Goal: Transaction & Acquisition: Purchase product/service

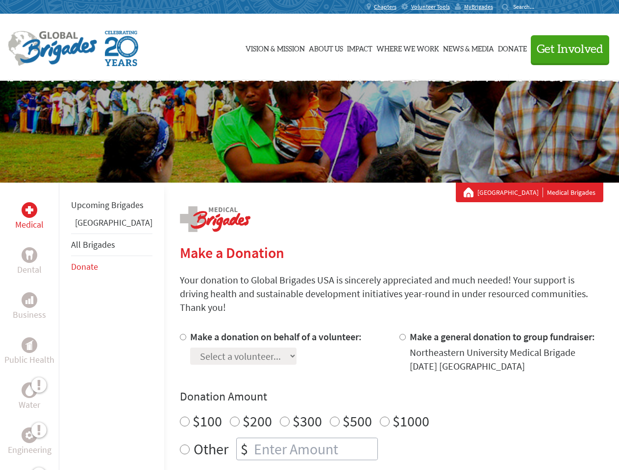
click at [541, 7] on div "Search for:" at bounding box center [521, 7] width 39 height 8
click at [565, 49] on span "Get Involved" at bounding box center [569, 50] width 67 height 12
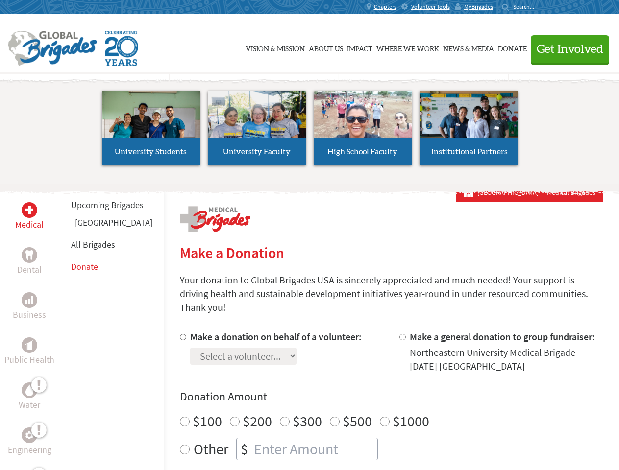
click at [310, 132] on li "High School Faculty" at bounding box center [363, 128] width 106 height 90
click at [65, 326] on div "Upcoming Brigades Panama All Brigades Donate" at bounding box center [111, 418] width 105 height 470
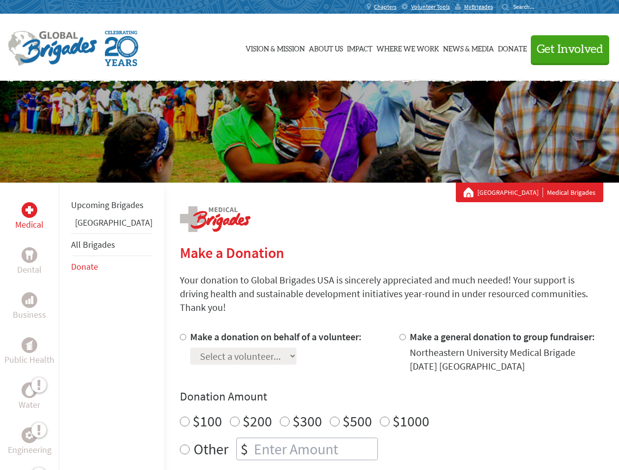
click at [374, 393] on div "Donation Amount $100 $200 $300 $500 $1000 Other $" at bounding box center [391, 425] width 423 height 72
click at [180, 334] on input "Make a donation on behalf of a volunteer:" at bounding box center [183, 337] width 6 height 6
radio input "true"
click at [399, 334] on input "Make a general donation to group fundraiser:" at bounding box center [402, 337] width 6 height 6
radio input "true"
